Goal: Information Seeking & Learning: Learn about a topic

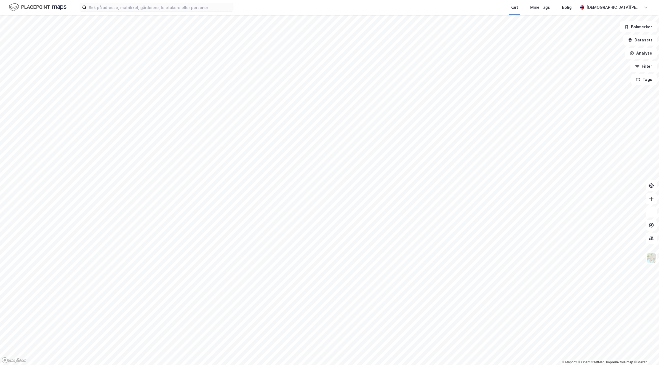
click at [472, 0] on html "Kart Mine Tags Bolig Christian Westad © Mapbox © OpenStreetMap Improve this map…" at bounding box center [329, 182] width 659 height 365
click at [164, 12] on div "Kart Mine Tags Bolig [PERSON_NAME]" at bounding box center [329, 7] width 659 height 15
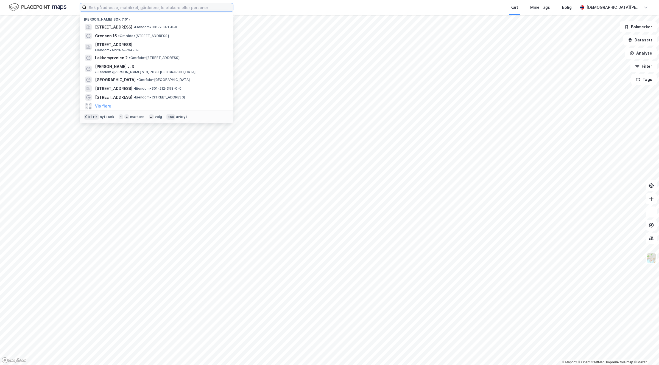
click at [132, 8] on input at bounding box center [159, 7] width 147 height 8
paste input "Union Core Real Estate Fund Holding AS"
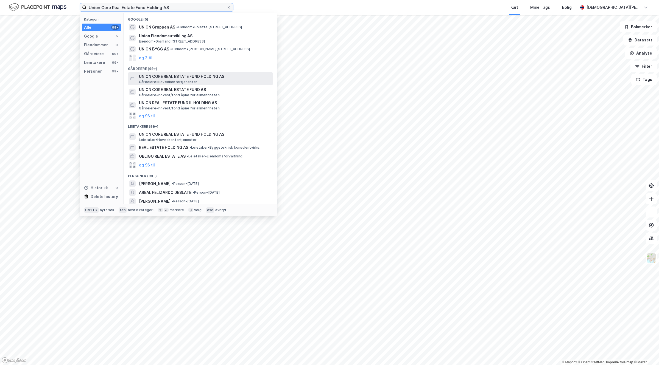
type input "Union Core Real Estate Fund Holding AS"
click at [201, 79] on span "UNION CORE REAL ESTATE FUND HOLDING AS" at bounding box center [205, 76] width 132 height 7
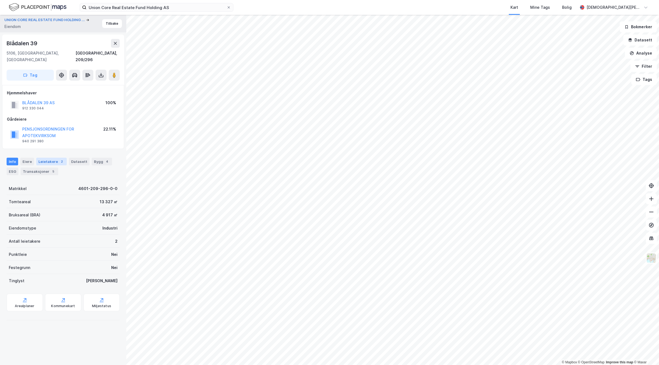
click at [61, 158] on div "Leietakere 2" at bounding box center [51, 162] width 30 height 8
